Goal: Download file/media

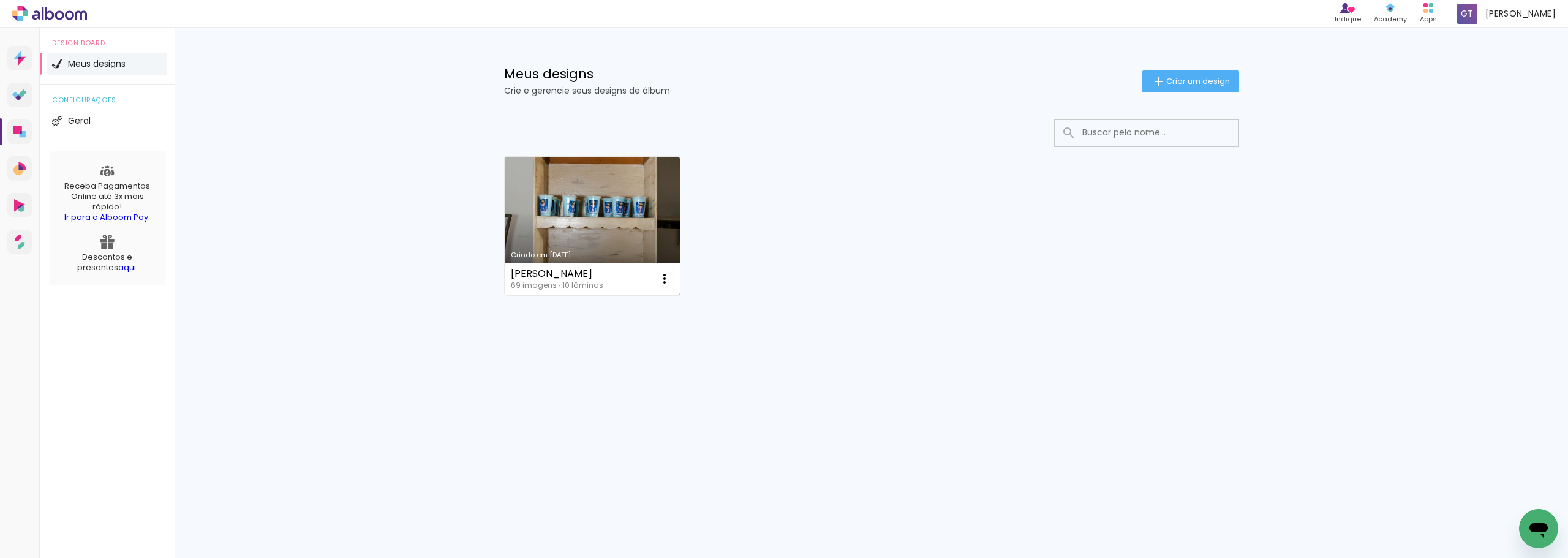
click at [644, 218] on link "Criado em 07/09/25" at bounding box center [592, 225] width 176 height 138
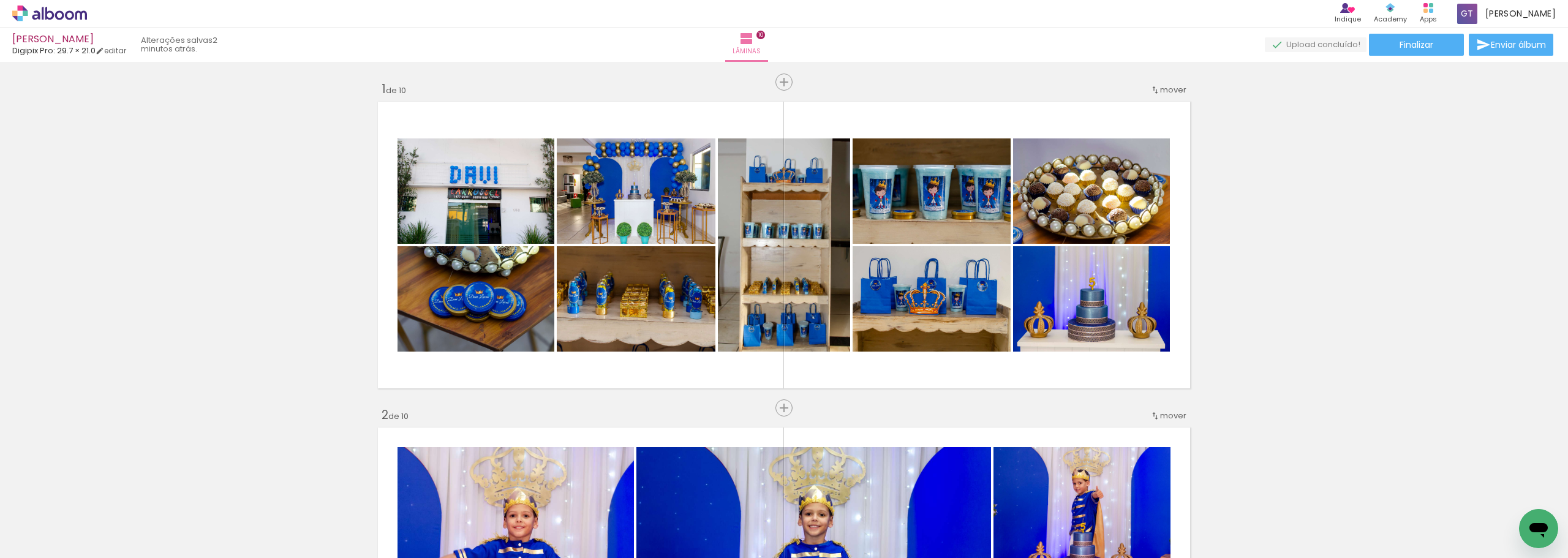
scroll to position [3089, 0]
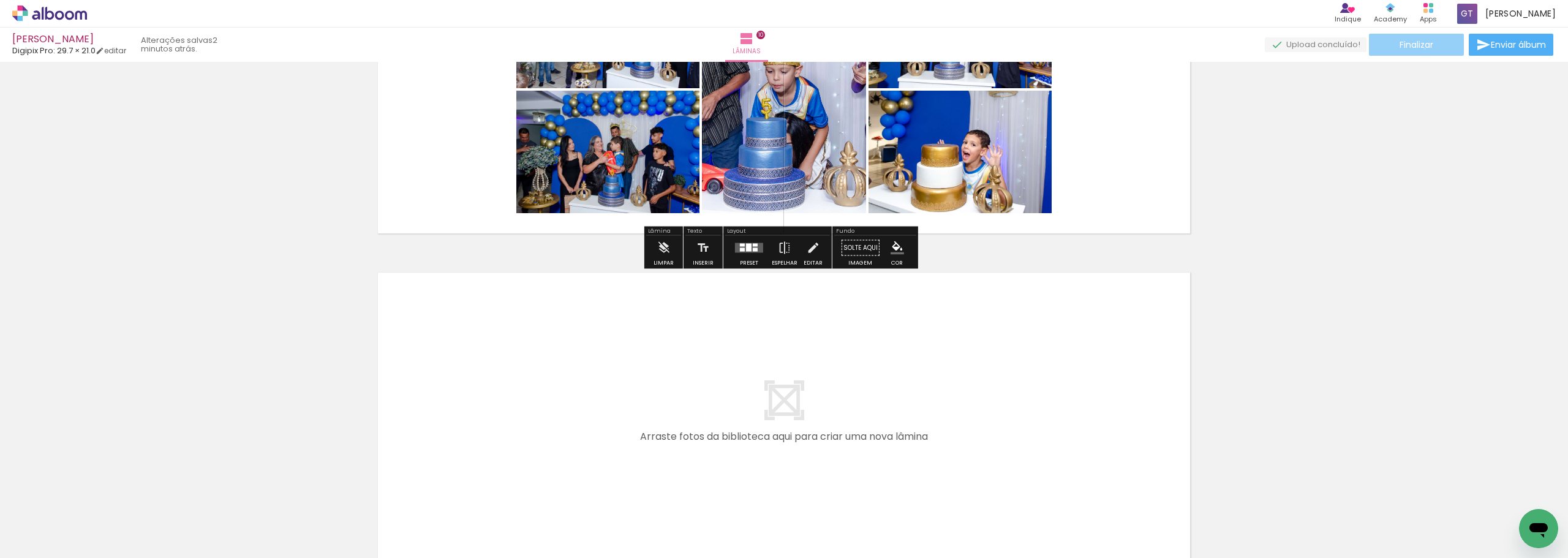
click at [1420, 48] on span "Finalizar" at bounding box center [1416, 45] width 34 height 9
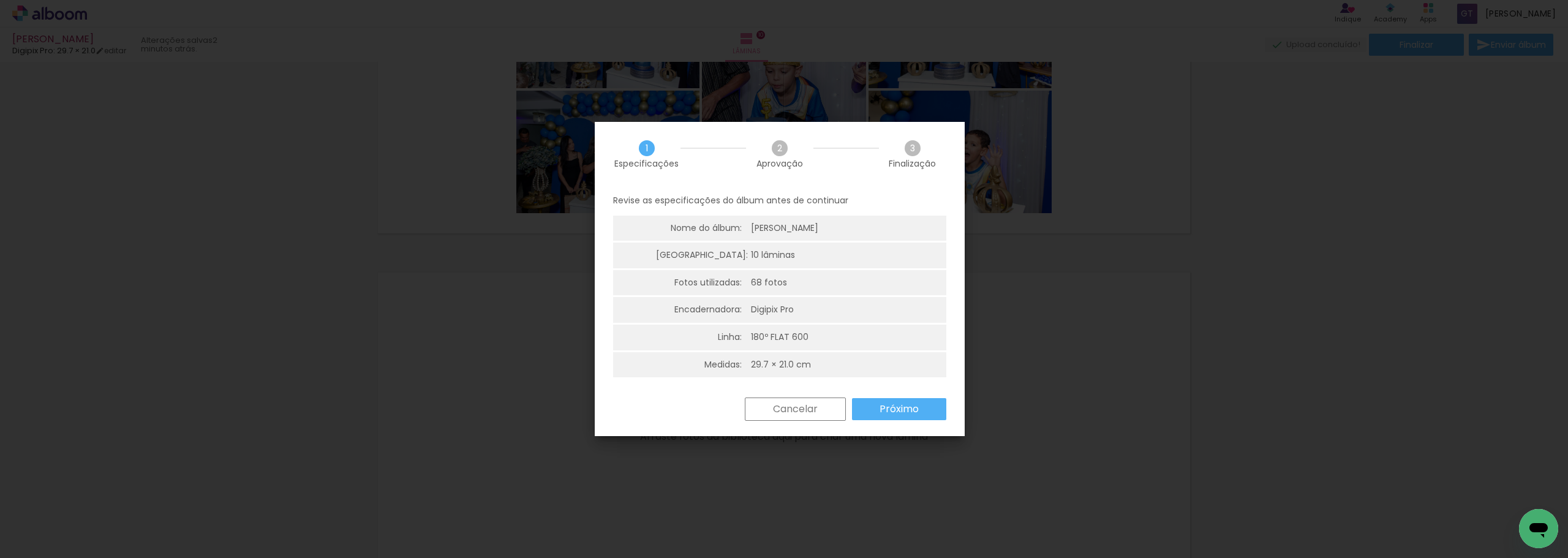
click at [0, 0] on slot "Próximo" at bounding box center [0, 0] width 0 height 0
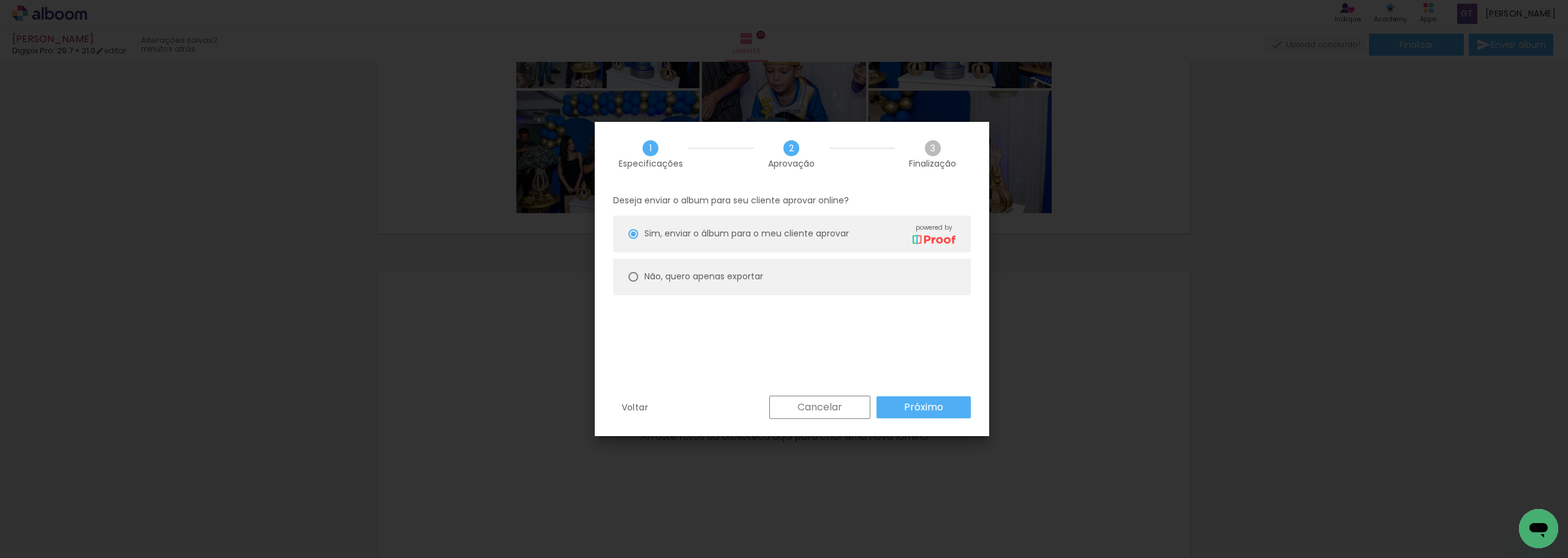
click at [0, 0] on slot "Não, quero apenas exportar" at bounding box center [0, 0] width 0 height 0
type paper-radio-button "on"
click at [900, 406] on paper-button "Próximo" at bounding box center [924, 408] width 95 height 22
type input "Alta, 300 DPI"
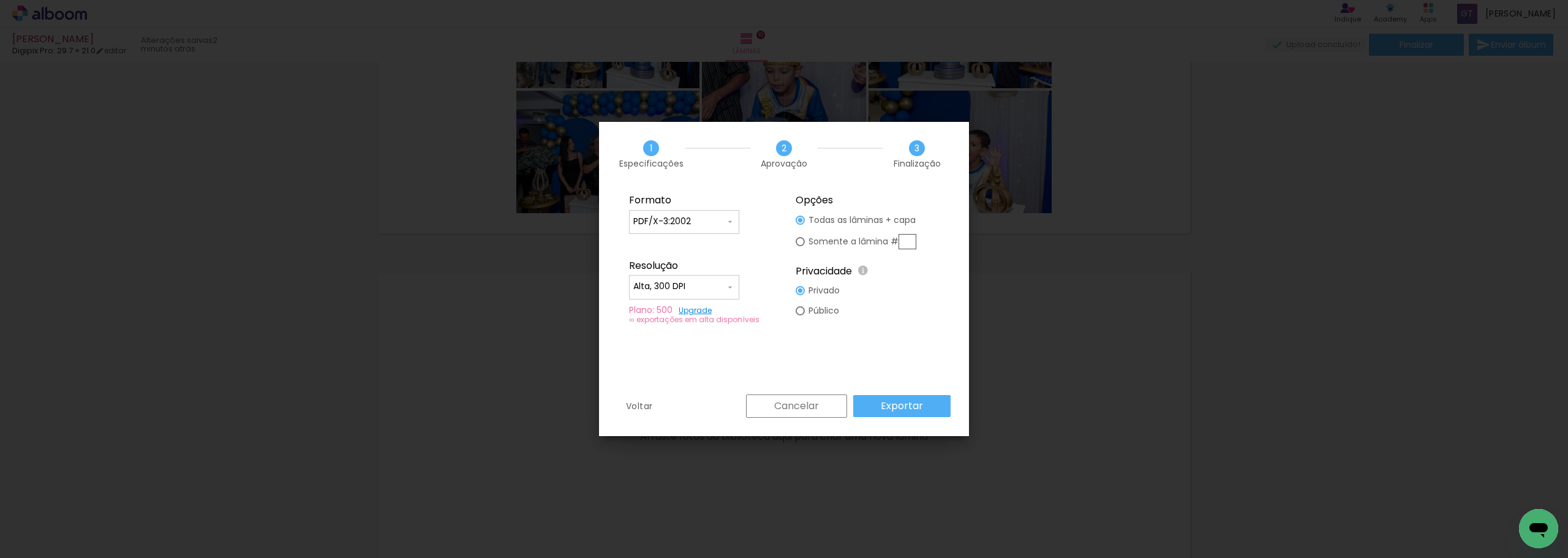
click at [0, 0] on slot "Somente a lâmina #" at bounding box center [0, 0] width 0 height 0
type paper-radio-button "on"
click at [0, 0] on slot "Todas as lâminas + capa" at bounding box center [0, 0] width 0 height 0
type paper-radio-button "on"
click at [0, 0] on slot "Exportar" at bounding box center [0, 0] width 0 height 0
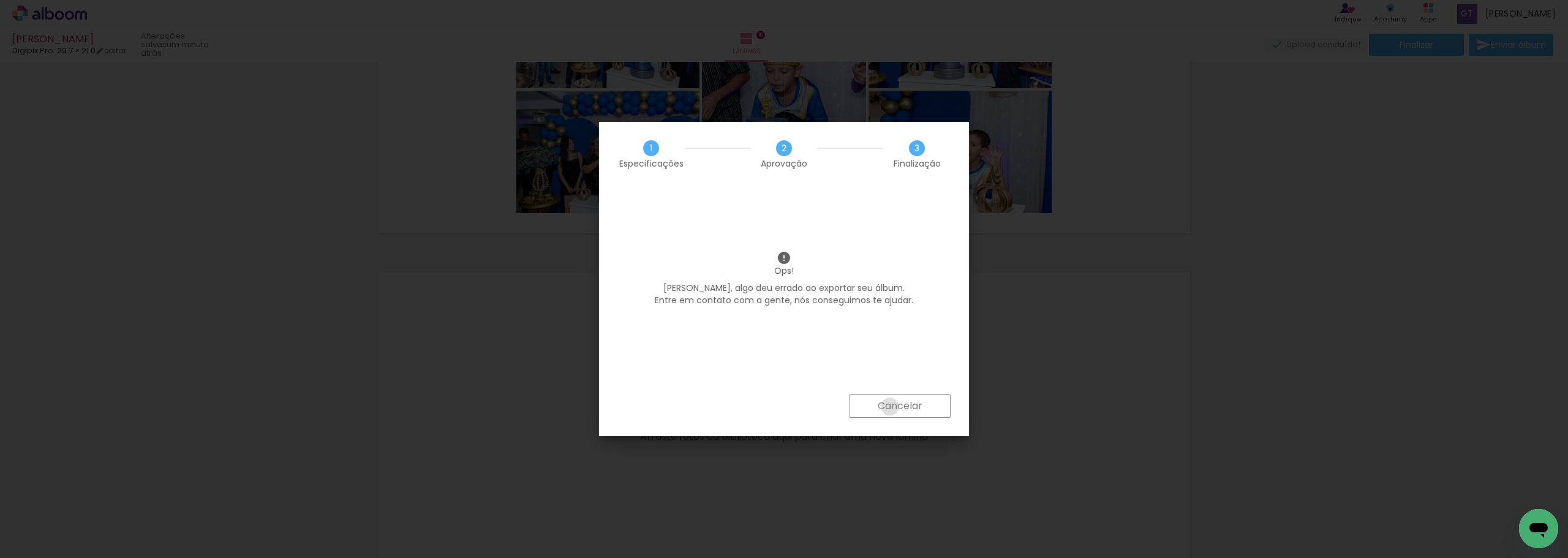
click at [0, 0] on slot "Cancelar" at bounding box center [0, 0] width 0 height 0
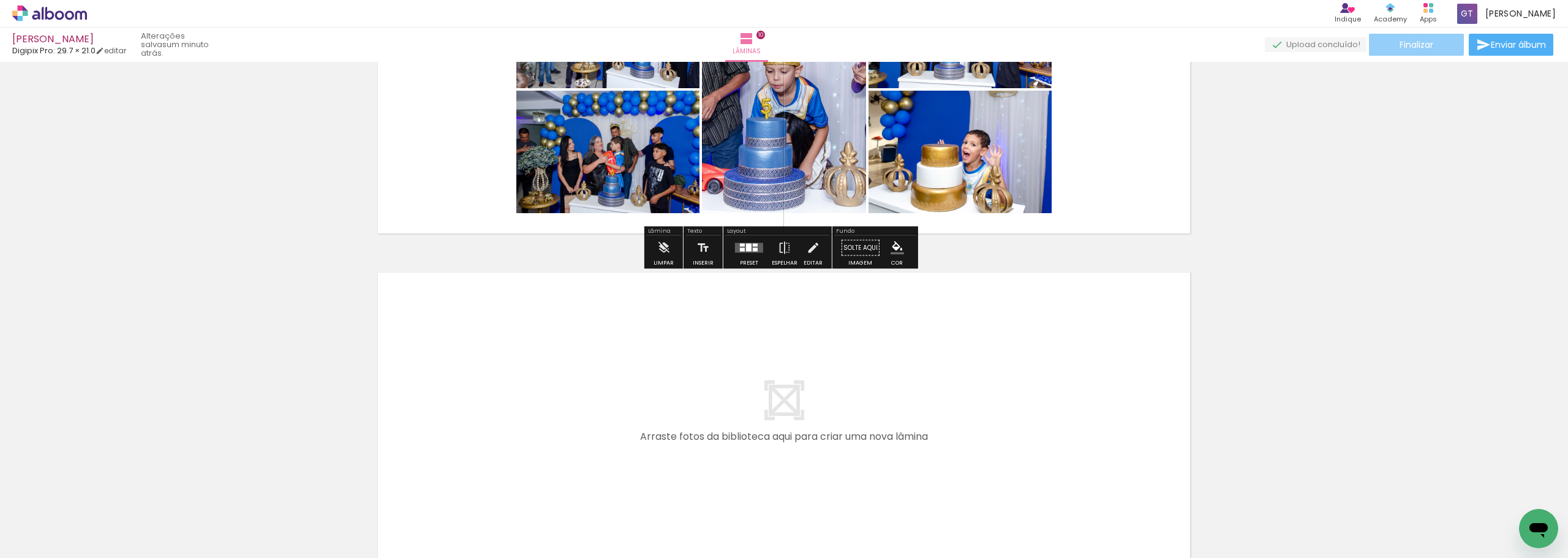
click at [1384, 36] on paper-button "Finalizar" at bounding box center [1416, 45] width 95 height 22
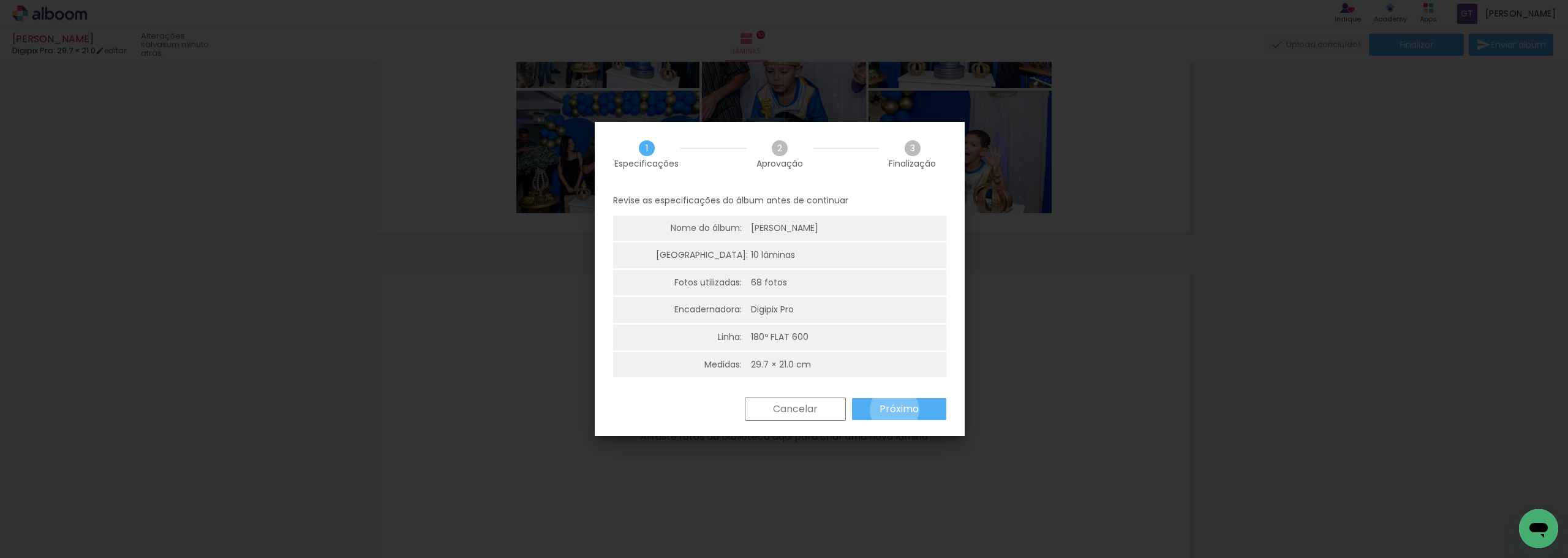
click at [0, 0] on slot "Próximo" at bounding box center [0, 0] width 0 height 0
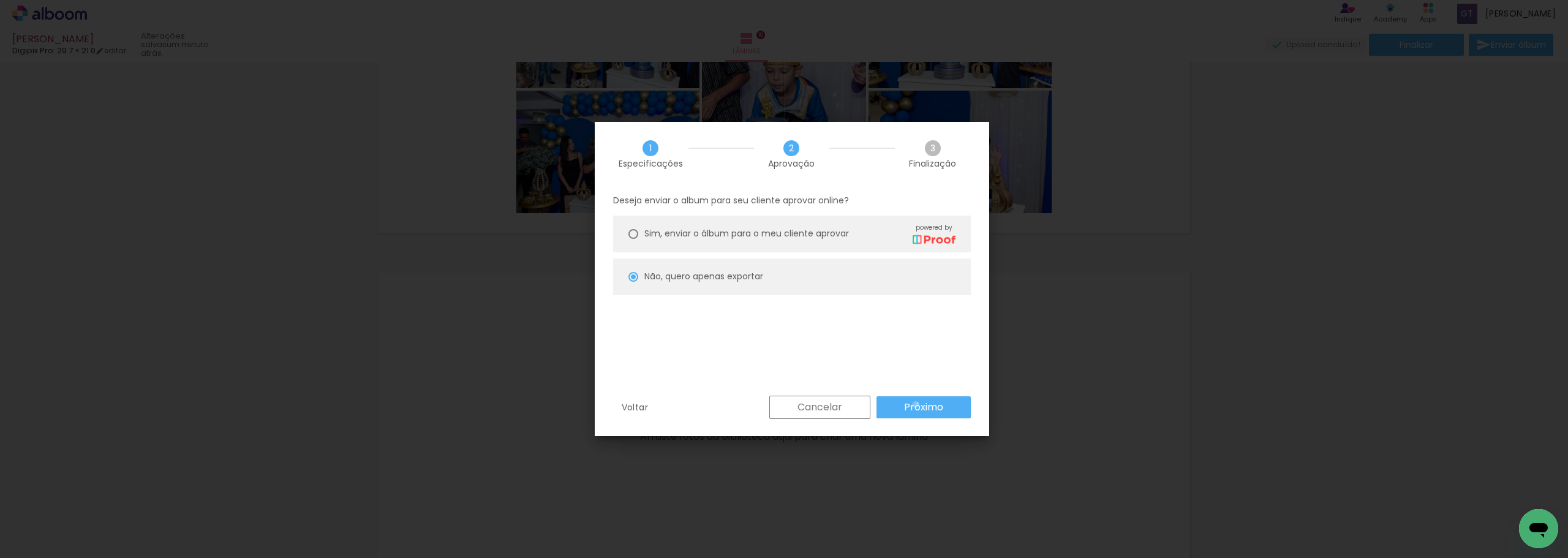
click at [0, 0] on slot "Próximo" at bounding box center [0, 0] width 0 height 0
type input "Alta, 300 DPI"
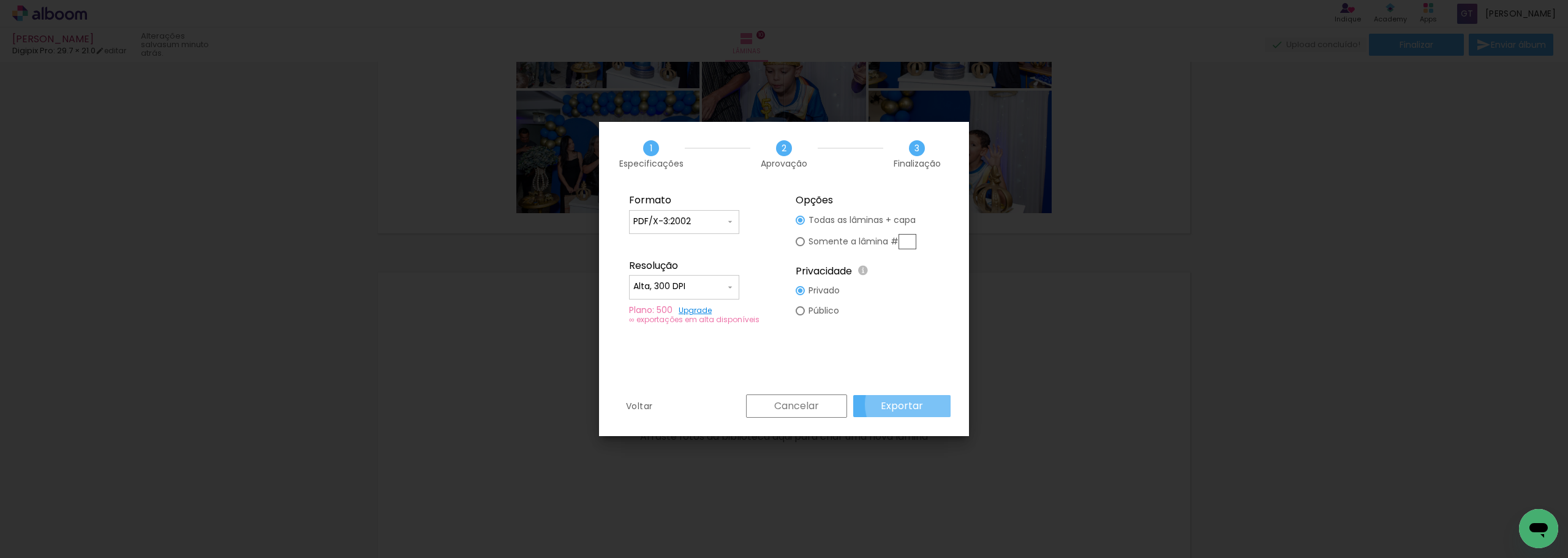
click at [0, 0] on slot "Exportar" at bounding box center [0, 0] width 0 height 0
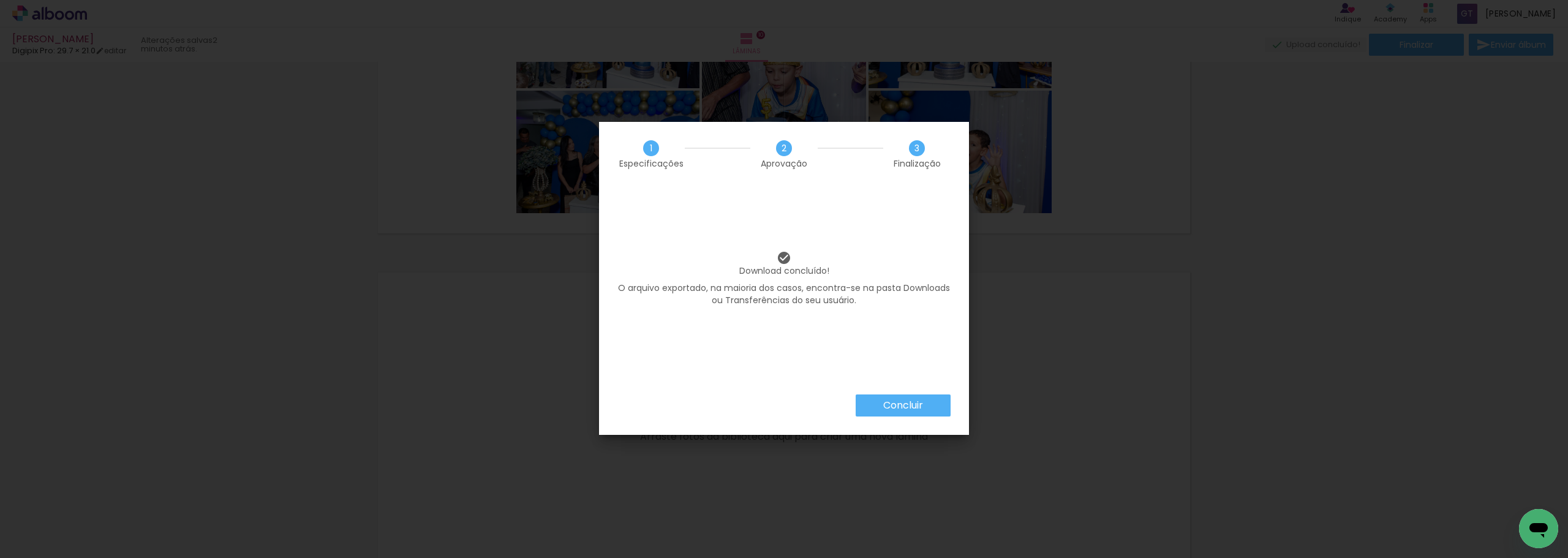
click at [0, 0] on slot "Concluir" at bounding box center [0, 0] width 0 height 0
